Goal: Information Seeking & Learning: Compare options

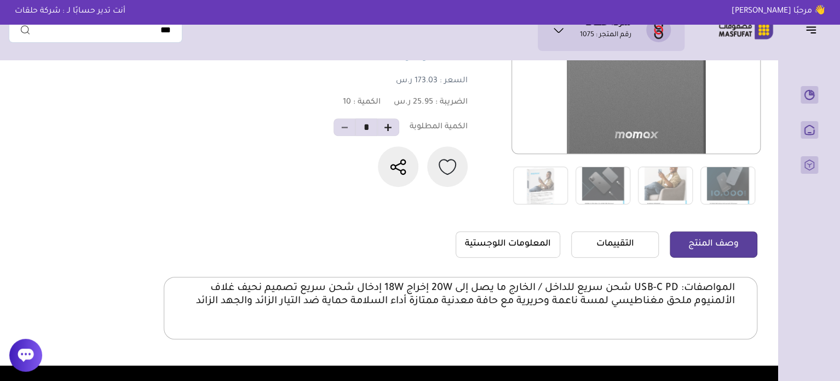
scroll to position [55, 0]
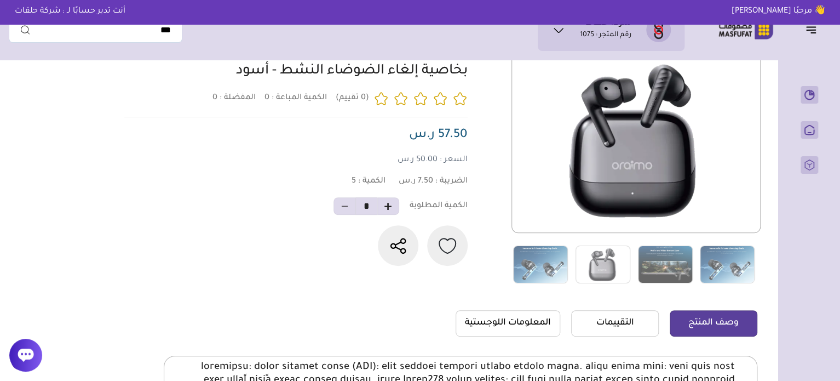
scroll to position [110, 0]
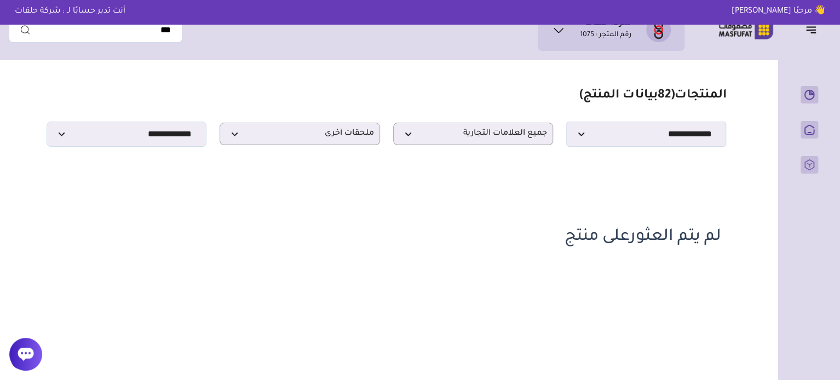
scroll to position [110, 0]
